Goal: Task Accomplishment & Management: Understand process/instructions

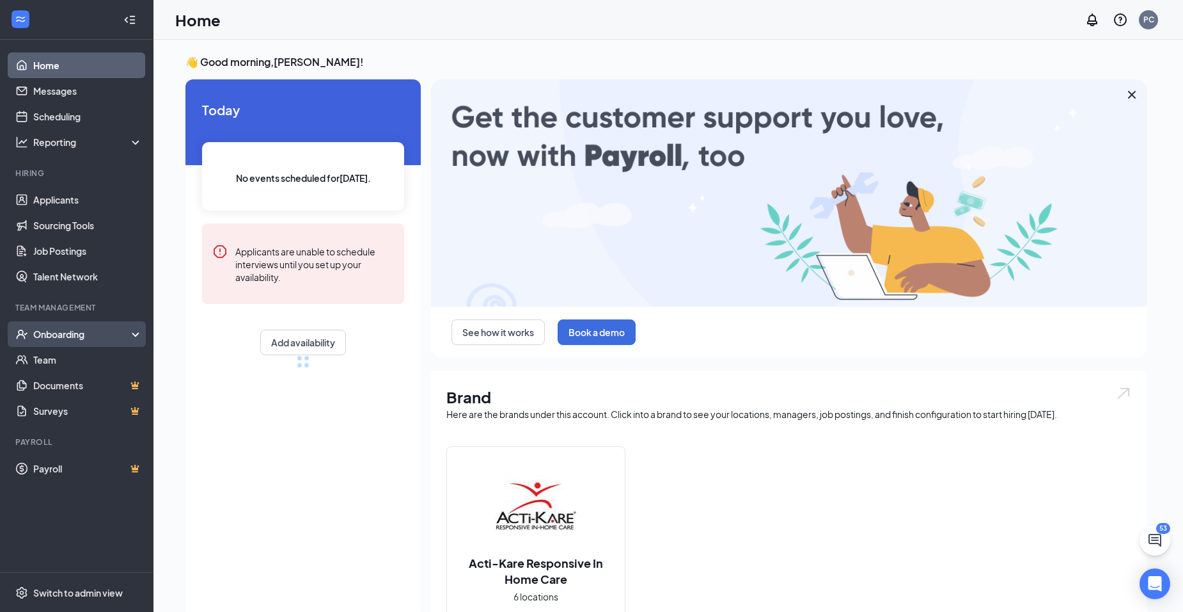
click at [67, 331] on div "Onboarding" at bounding box center [82, 334] width 99 height 13
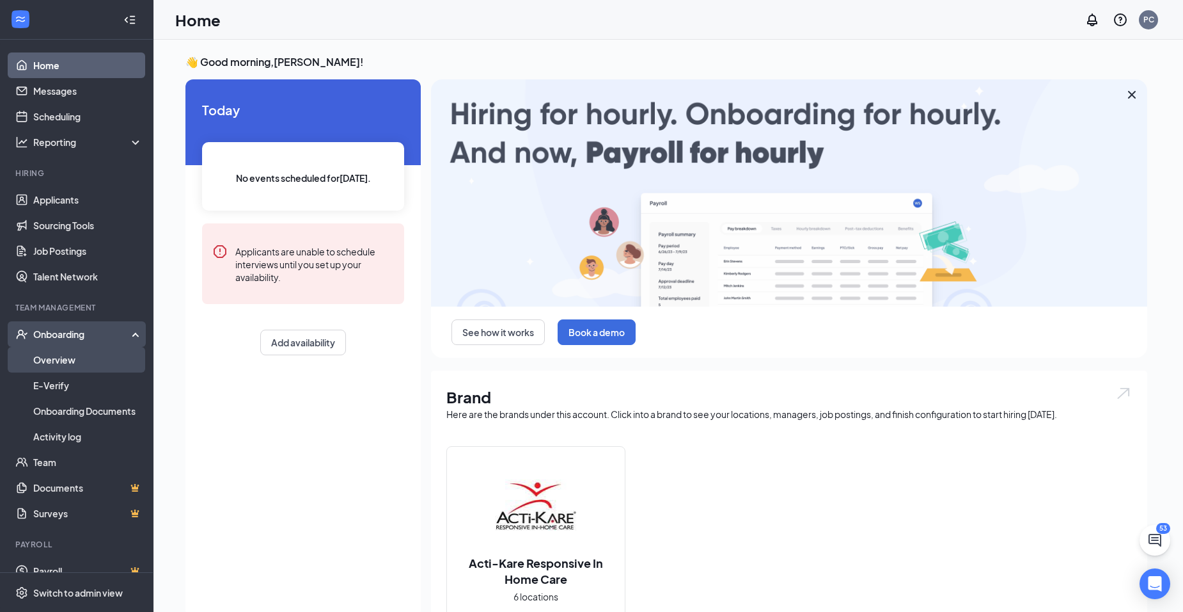
click at [50, 358] on link "Overview" at bounding box center [87, 360] width 109 height 26
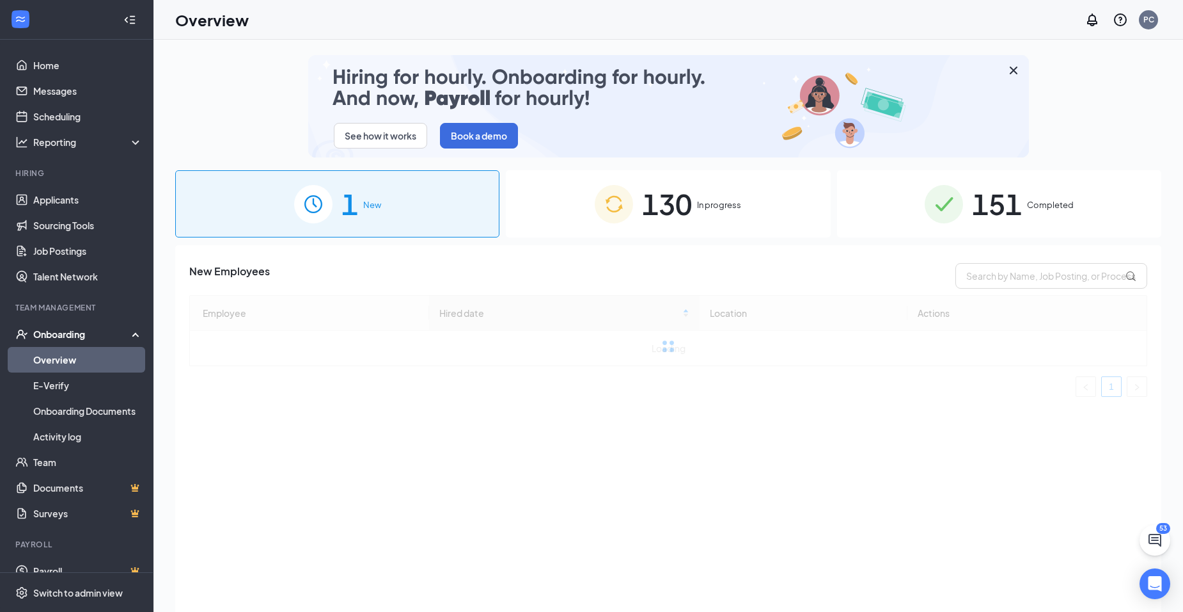
click at [704, 203] on span "In progress" at bounding box center [719, 204] width 44 height 13
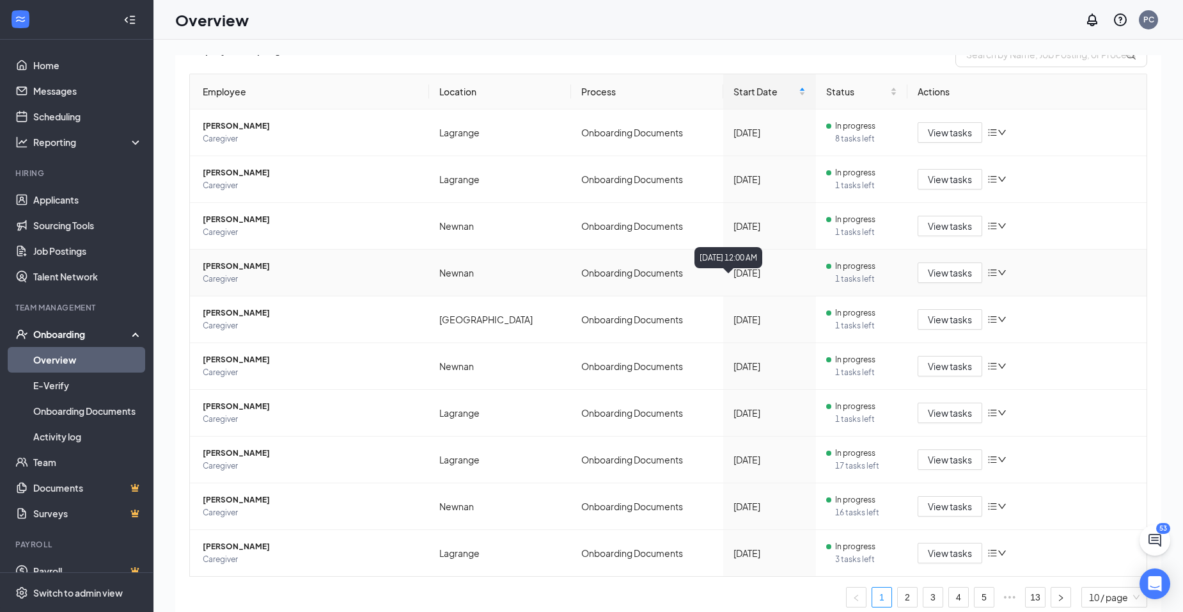
scroll to position [230, 0]
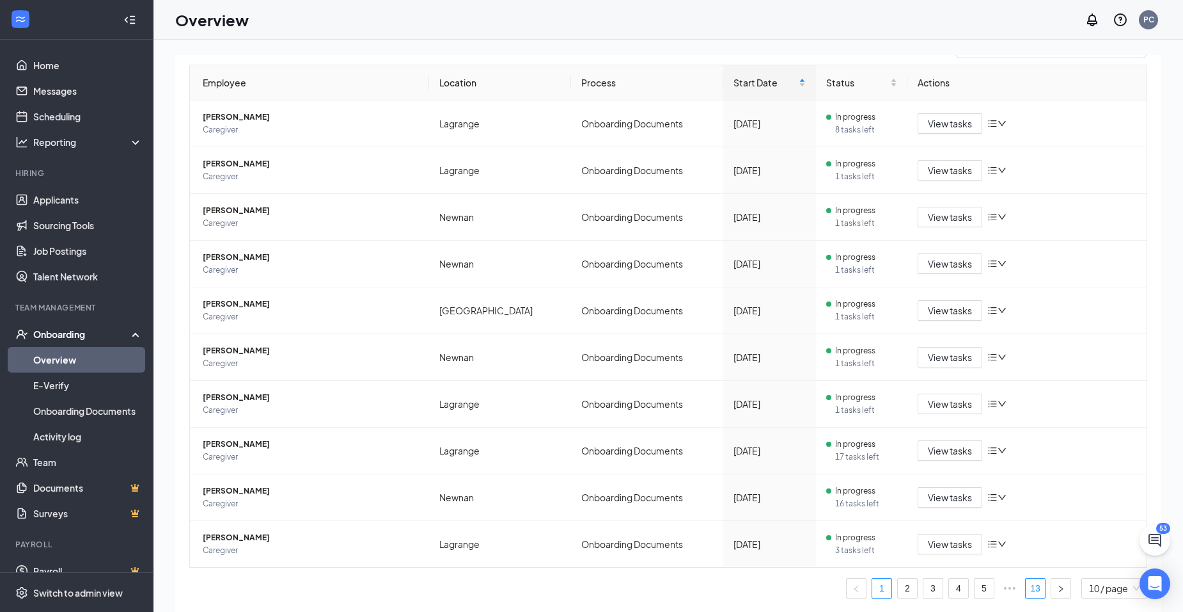
click at [1029, 585] on link "13" at bounding box center [1035, 587] width 19 height 19
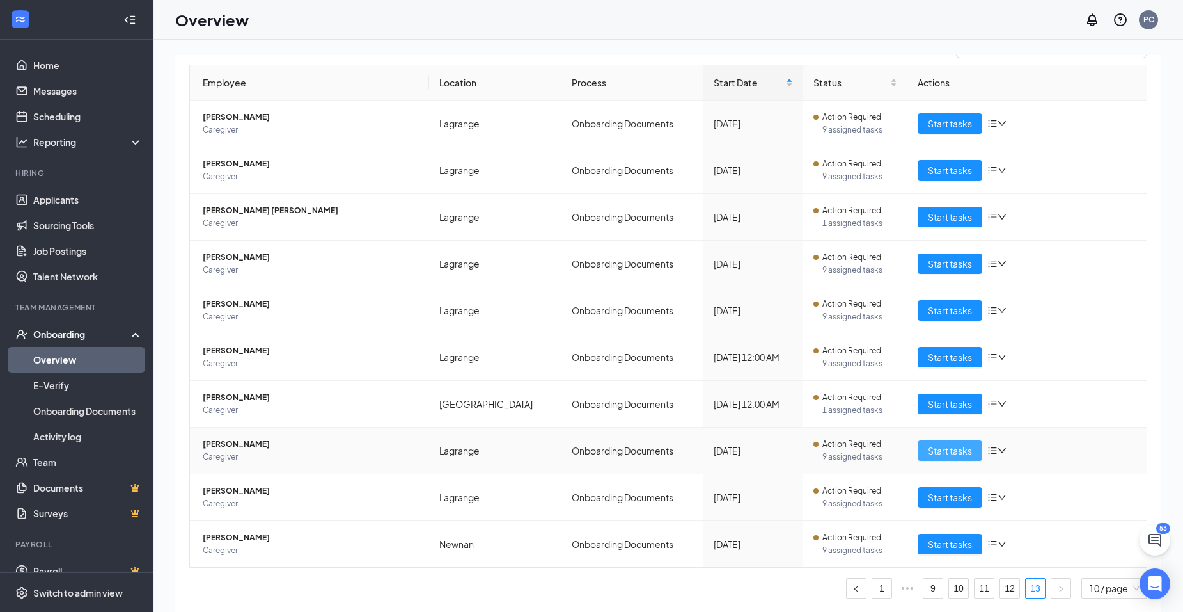
click at [953, 450] on span "Start tasks" at bounding box center [950, 450] width 44 height 14
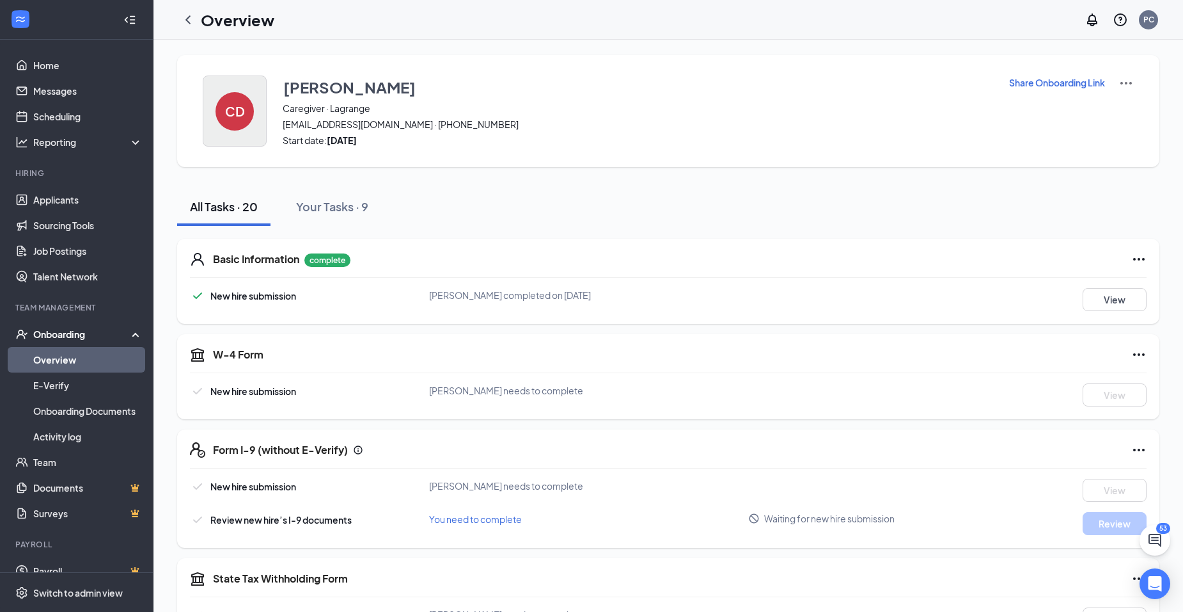
drag, startPoint x: 190, startPoint y: 19, endPoint x: 262, endPoint y: 90, distance: 100.4
click at [190, 19] on icon "ChevronLeft" at bounding box center [187, 19] width 15 height 15
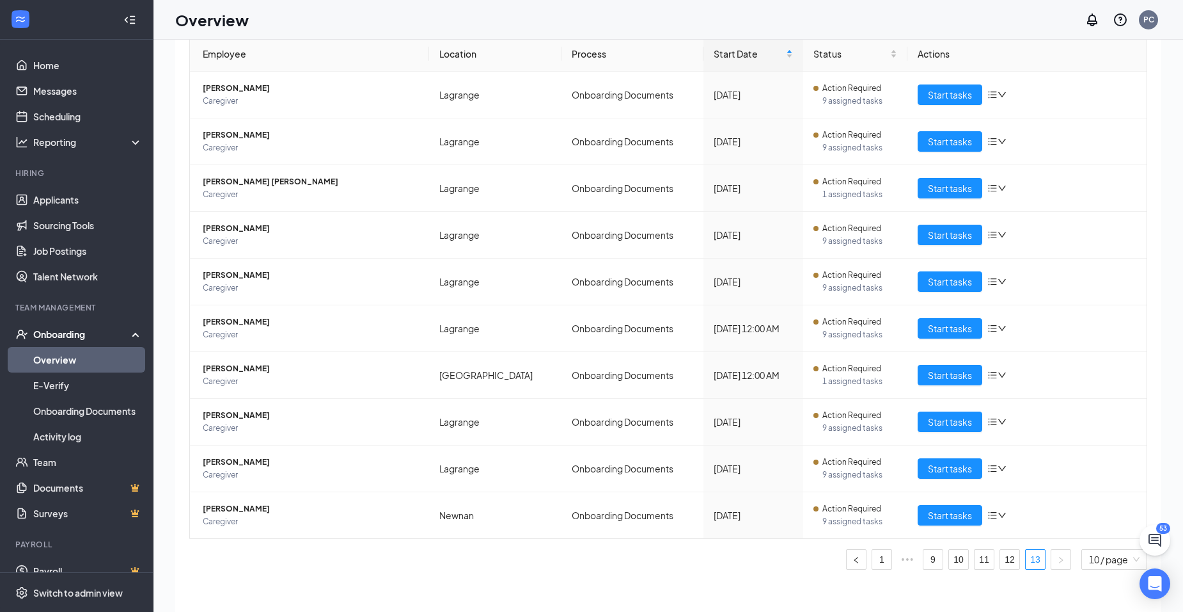
scroll to position [58, 0]
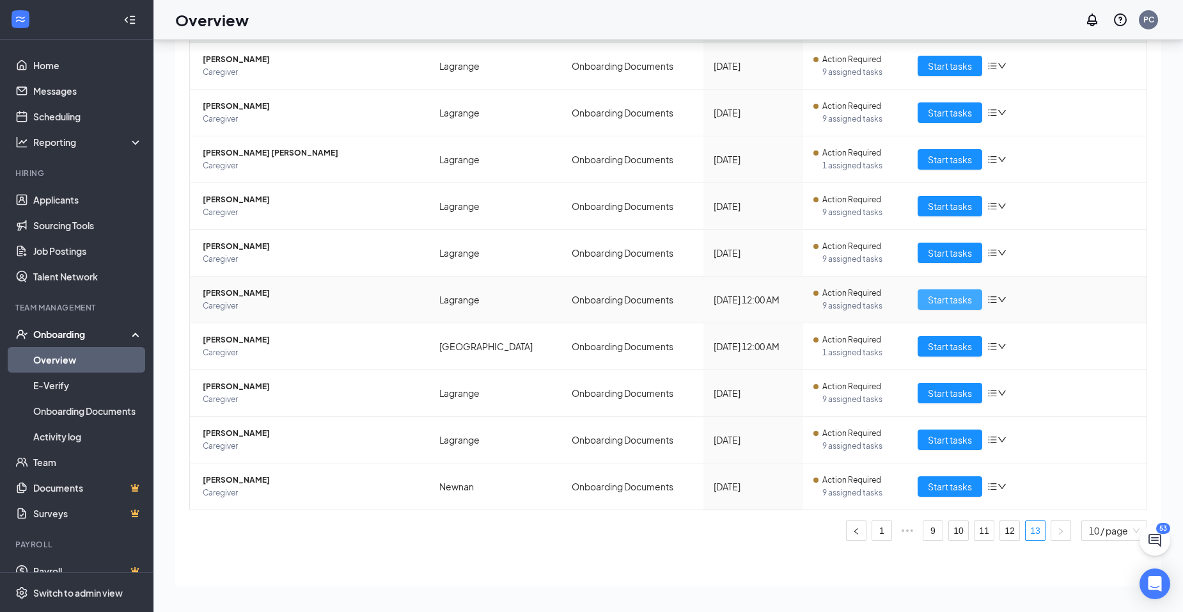
click at [954, 297] on span "Start tasks" at bounding box center [950, 299] width 44 height 14
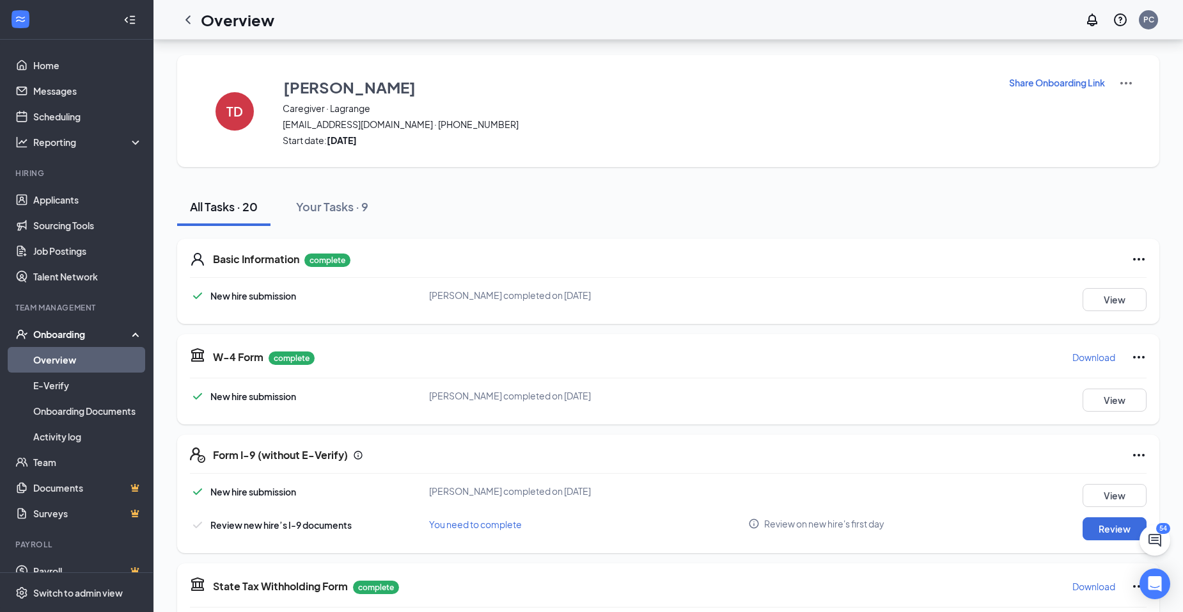
scroll to position [58, 0]
